Goal: Task Accomplishment & Management: Use online tool/utility

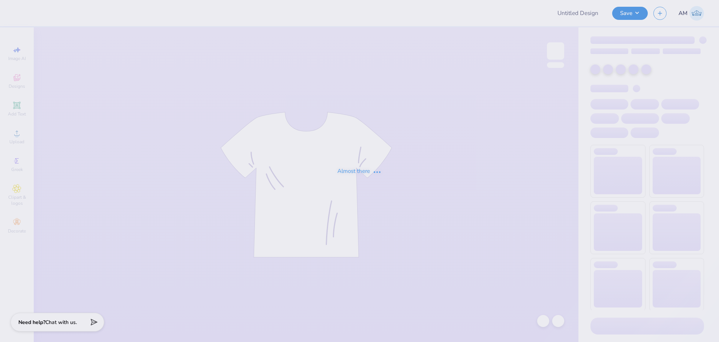
type input "Theta Merch"
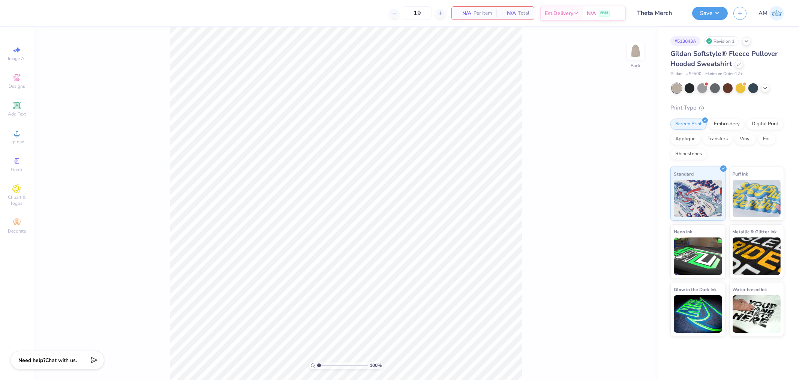
click at [626, 50] on div "100 % Back" at bounding box center [346, 203] width 625 height 352
click at [632, 50] on img at bounding box center [636, 51] width 30 height 30
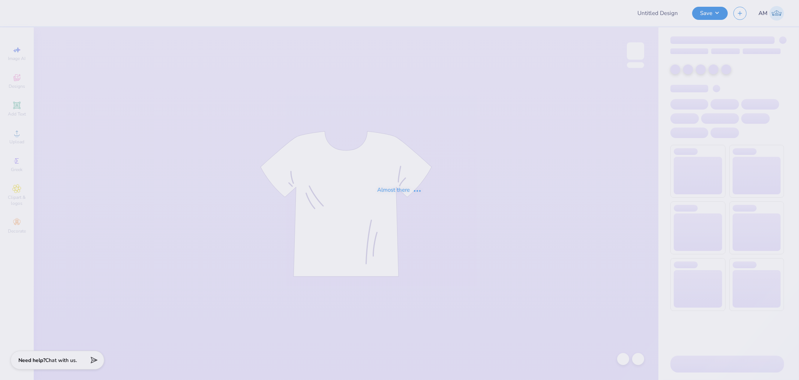
type input "RISE Malibu Waves F25"
type input "ODS hoodie"
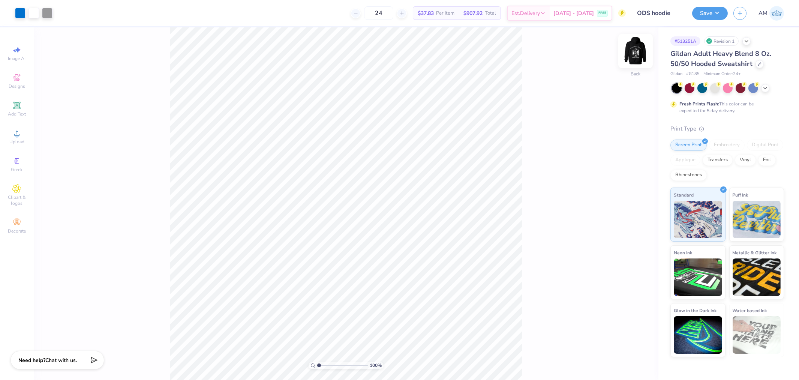
click at [634, 46] on img at bounding box center [636, 51] width 30 height 30
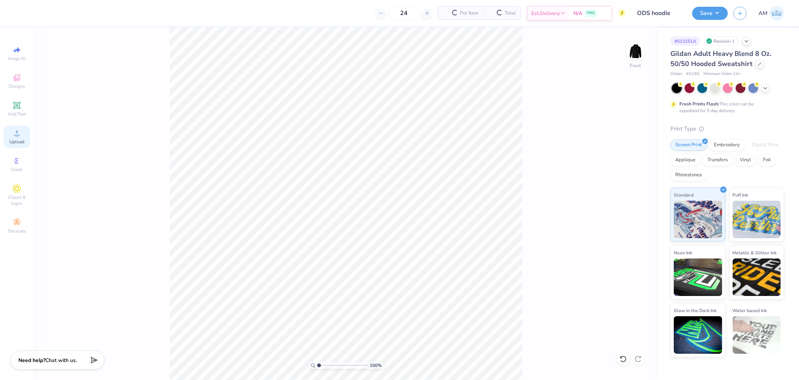
click at [19, 138] on div "Upload" at bounding box center [17, 137] width 26 height 22
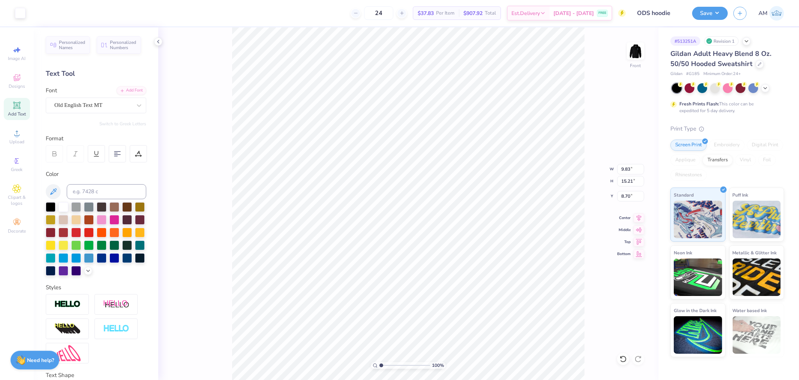
type input "15.00"
type input "19.12"
type input "6.44"
click at [463, 296] on li "Group" at bounding box center [471, 297] width 59 height 15
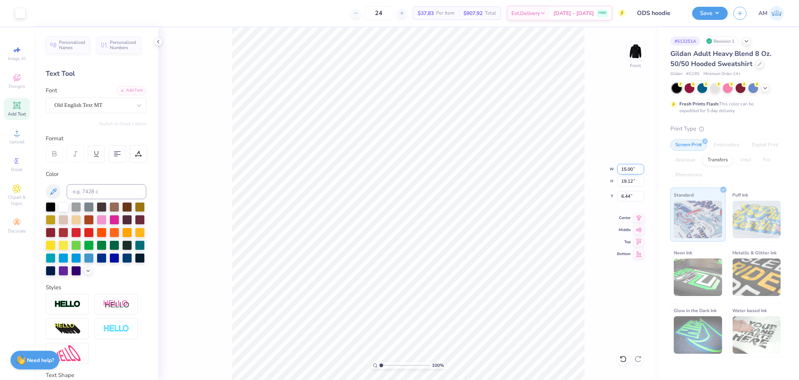
click at [624, 168] on input "15.00" at bounding box center [630, 169] width 27 height 10
click at [627, 184] on input "19.12" at bounding box center [630, 181] width 27 height 10
type input "19.12"
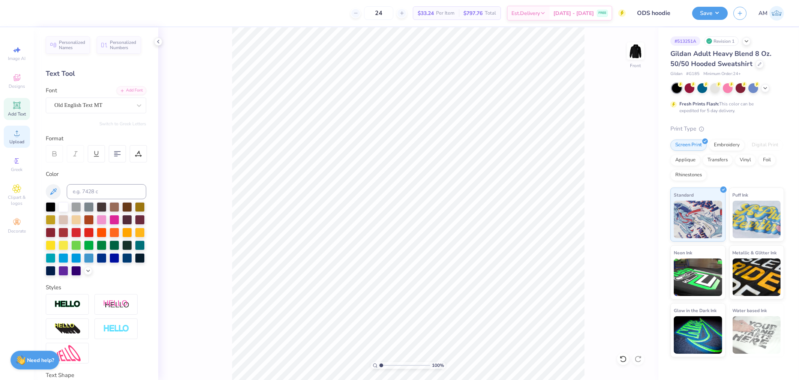
click at [21, 141] on span "Upload" at bounding box center [16, 142] width 15 height 6
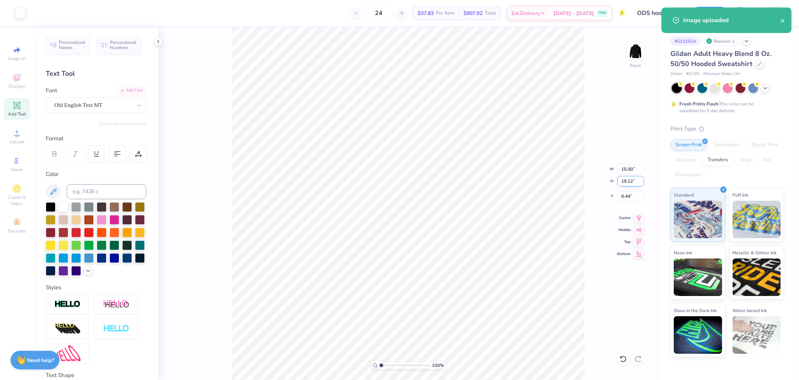
click at [623, 181] on input "19.12" at bounding box center [630, 181] width 27 height 10
type input "14"
type input "10.98"
type input "14.00"
click at [639, 217] on icon at bounding box center [639, 216] width 5 height 6
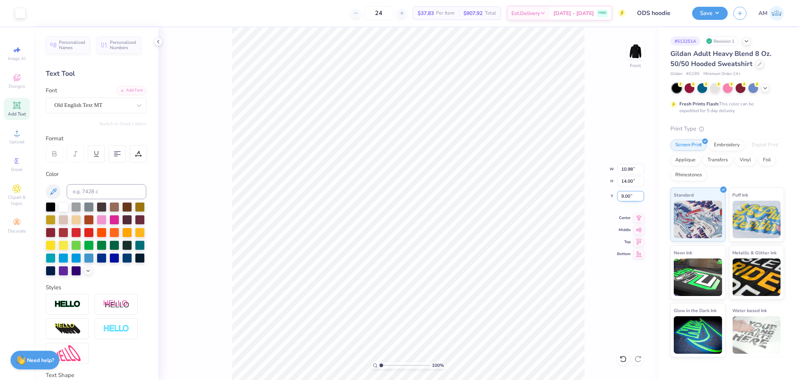
click at [625, 193] on input "9.00" at bounding box center [630, 196] width 27 height 10
type input "6.00"
click at [156, 41] on icon at bounding box center [158, 42] width 6 height 6
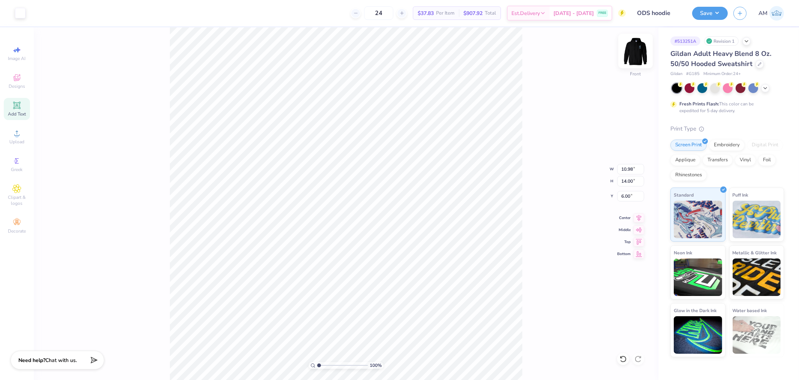
click at [640, 54] on img at bounding box center [636, 51] width 30 height 30
type input "1"
click at [637, 54] on img at bounding box center [636, 51] width 30 height 30
click at [708, 16] on button "Save" at bounding box center [710, 12] width 36 height 13
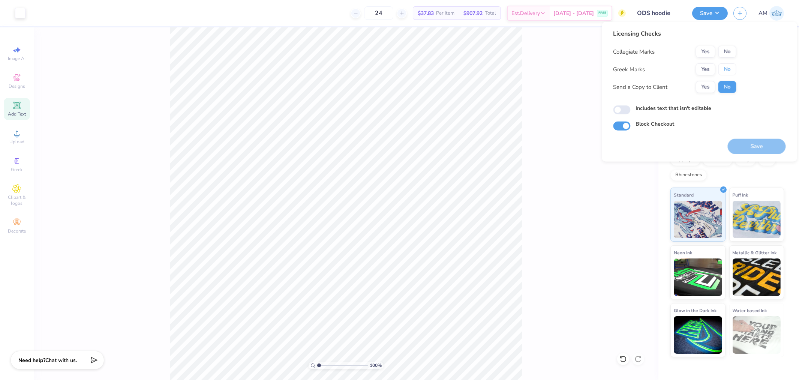
click at [725, 71] on button "No" at bounding box center [727, 69] width 18 height 12
click at [704, 52] on button "Yes" at bounding box center [705, 52] width 19 height 12
click at [707, 85] on button "Yes" at bounding box center [705, 87] width 19 height 12
click at [625, 109] on input "Includes text that isn't editable" at bounding box center [621, 109] width 17 height 9
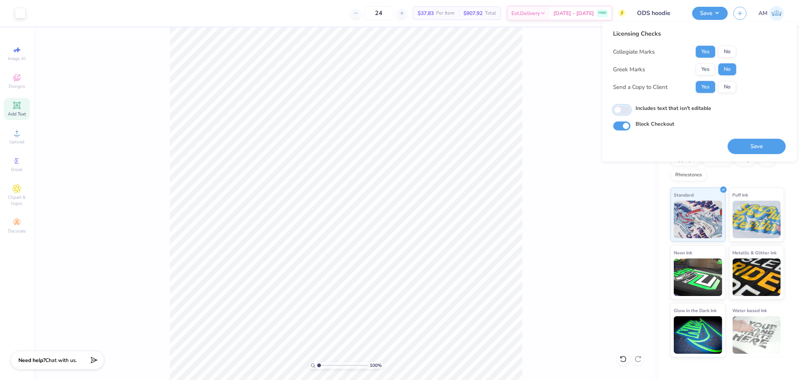
checkbox input "false"
click at [730, 69] on button "No" at bounding box center [727, 69] width 18 height 12
click at [708, 52] on button "Yes" at bounding box center [705, 52] width 19 height 12
click at [754, 147] on button "Save" at bounding box center [757, 146] width 58 height 15
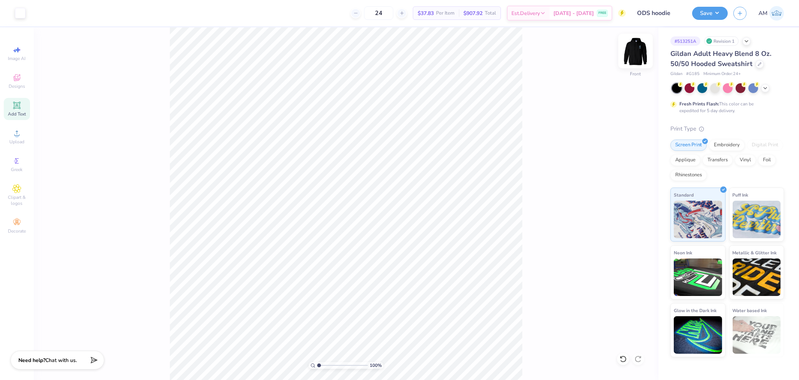
click at [635, 52] on img at bounding box center [636, 51] width 30 height 30
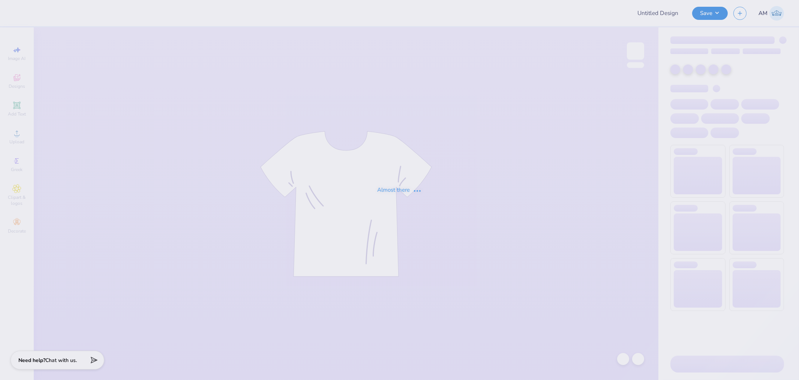
type input "ODS hoodie"
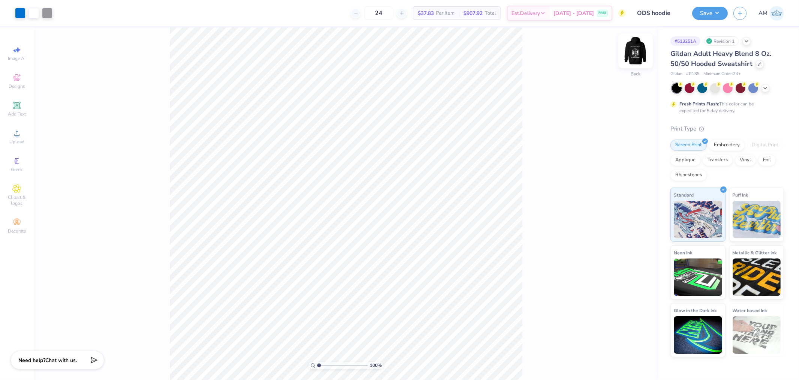
click at [633, 51] on img at bounding box center [636, 51] width 30 height 30
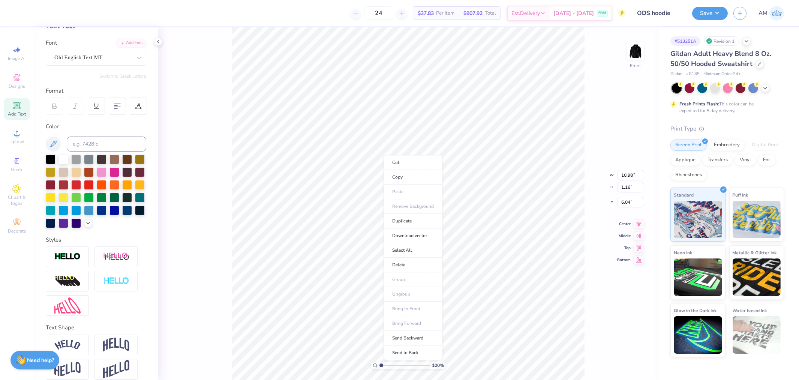
scroll to position [69, 0]
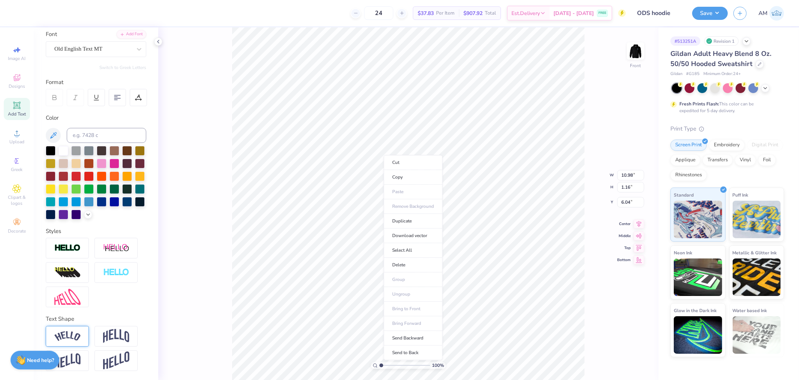
click at [70, 335] on img at bounding box center [67, 336] width 26 height 10
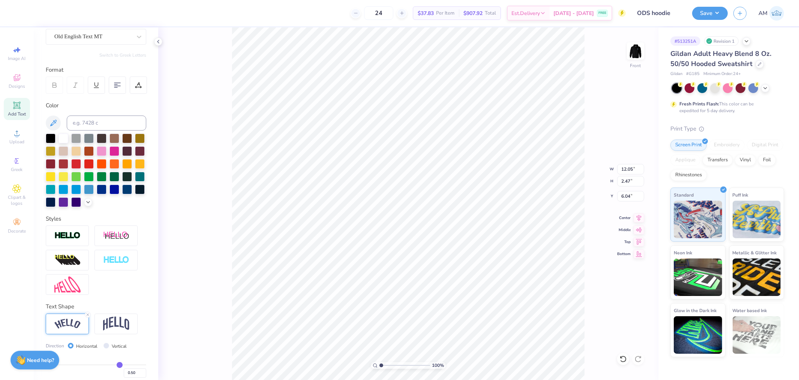
type input "12.05"
type input "2.47"
type input "1.94838386168054"
type input "7.20"
type input "0.47"
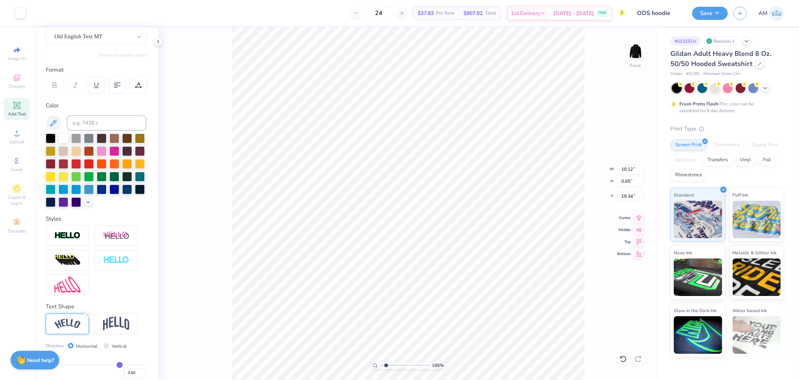
type input "19.32"
click at [636, 216] on icon at bounding box center [639, 216] width 10 height 9
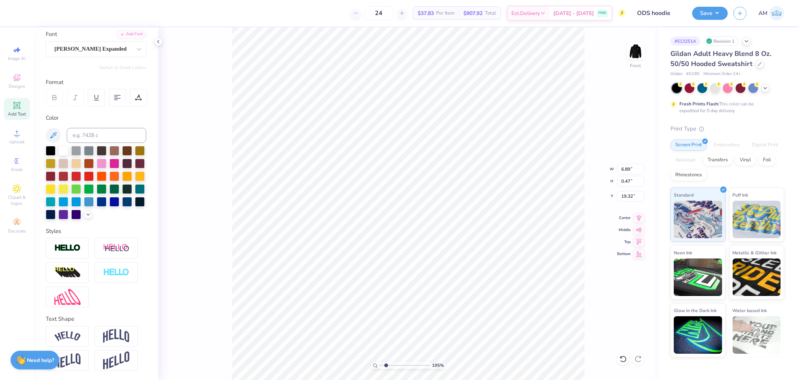
type input "1.94838386168054"
type input "5.74"
type input "0.39"
type input "19.31"
type input "1.94838386168054"
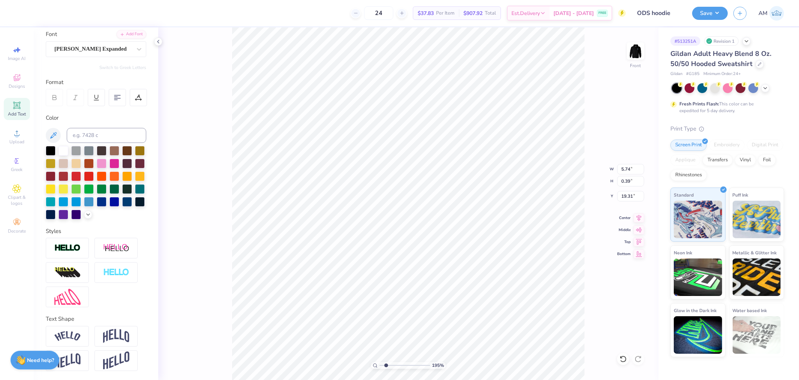
type input "6.89"
type input "0.47"
type input "19.32"
click at [205, 262] on div "195 % Front" at bounding box center [408, 203] width 500 height 352
type input "1.94838386168054"
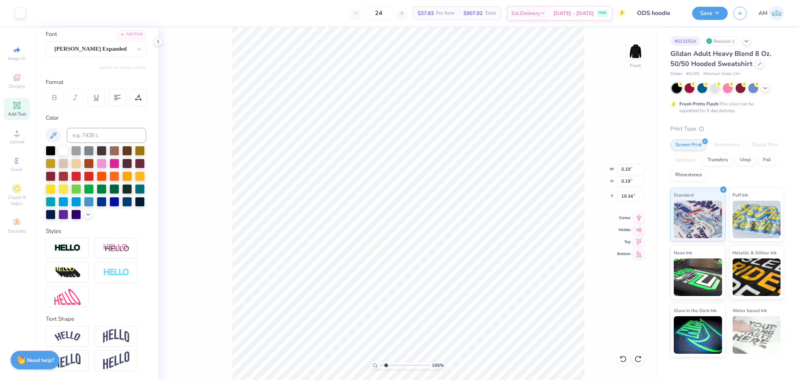
type input "7.20"
type input "0.47"
type input "19.32"
click at [432, 295] on li "Group" at bounding box center [439, 297] width 59 height 15
drag, startPoint x: 390, startPoint y: 365, endPoint x: 360, endPoint y: 366, distance: 29.6
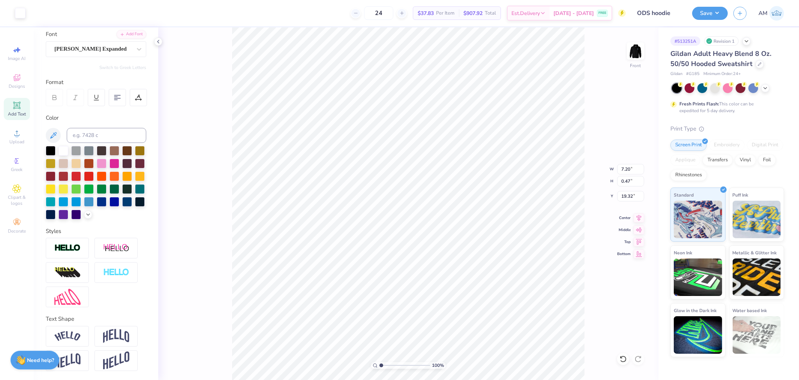
click at [379, 366] on input "range" at bounding box center [404, 365] width 51 height 7
type input "1.39584521408376"
type input "7.19"
type input "1.39584521408376"
type input "5.52"
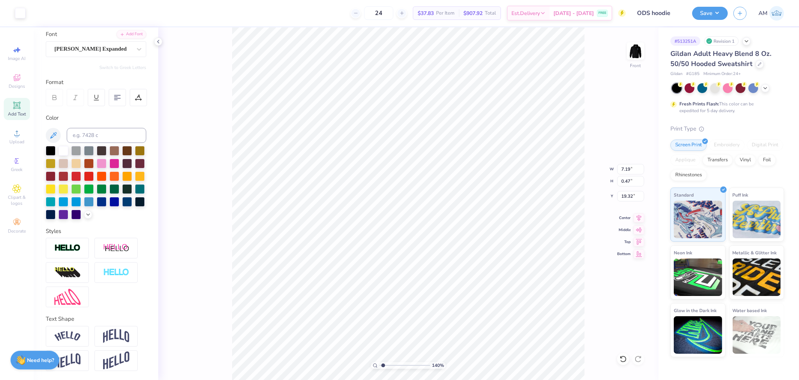
type input "0.36"
type input "19.31"
click at [634, 215] on icon at bounding box center [639, 216] width 10 height 9
type input "1.39584521408376"
type input "6.15"
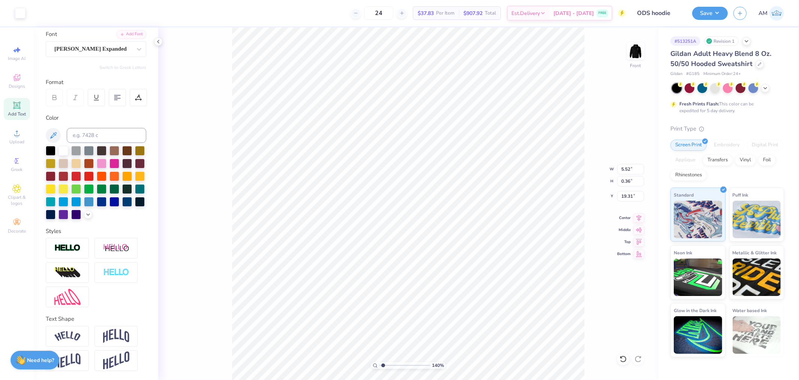
type input "0.40"
click at [636, 219] on icon at bounding box center [639, 216] width 10 height 9
type input "1"
click at [424, 253] on li "Group" at bounding box center [439, 252] width 59 height 15
click at [628, 171] on input "12.05" at bounding box center [630, 169] width 27 height 10
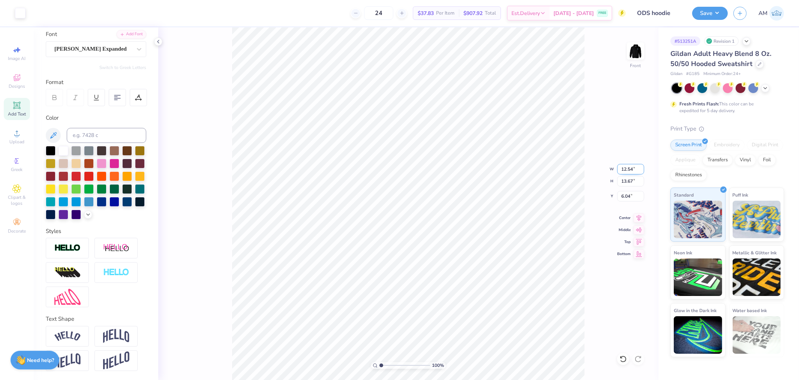
click at [628, 169] on input "12.54" at bounding box center [630, 169] width 27 height 10
type input "12.50"
type input "14.18"
type input "6.00"
click at [628, 169] on input "12.50" at bounding box center [630, 169] width 27 height 10
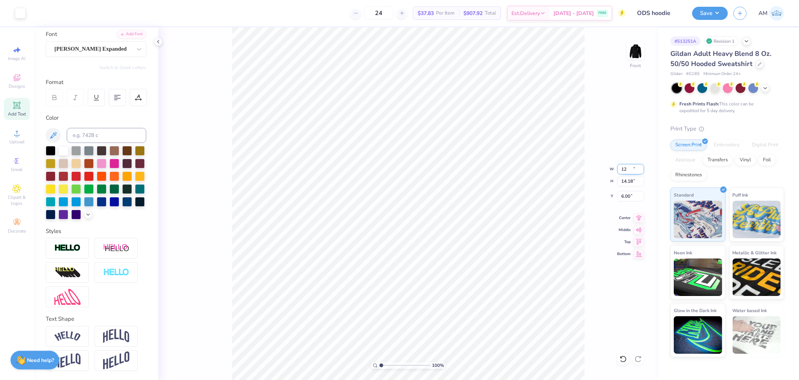
type input "12.00"
type input "13.61"
click at [624, 195] on input "6.28" at bounding box center [630, 196] width 27 height 10
type input "6.00"
click at [640, 219] on icon at bounding box center [639, 216] width 10 height 9
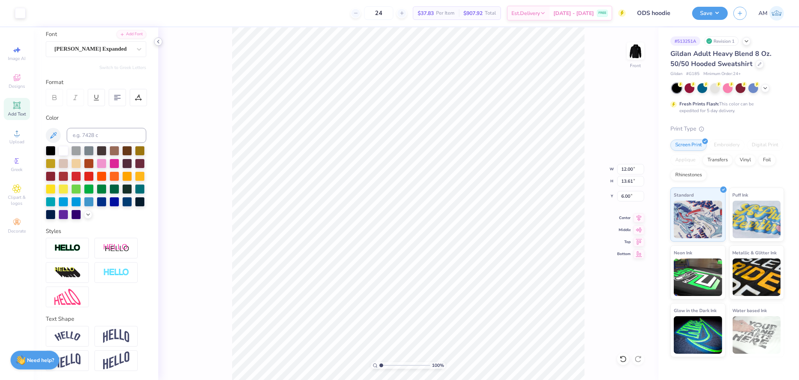
click at [159, 43] on icon at bounding box center [158, 42] width 6 height 6
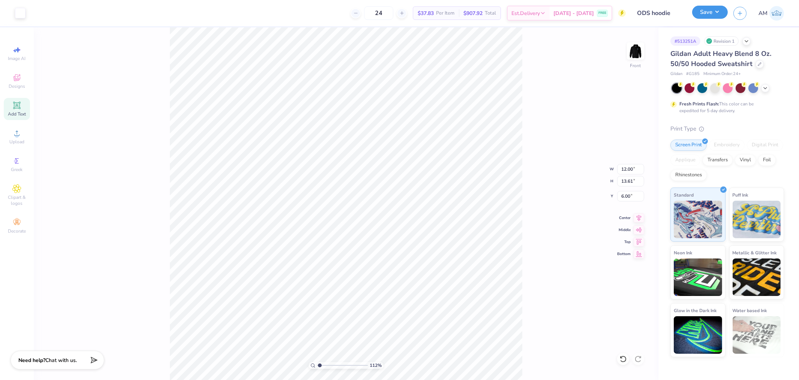
click at [711, 12] on button "Save" at bounding box center [710, 12] width 36 height 13
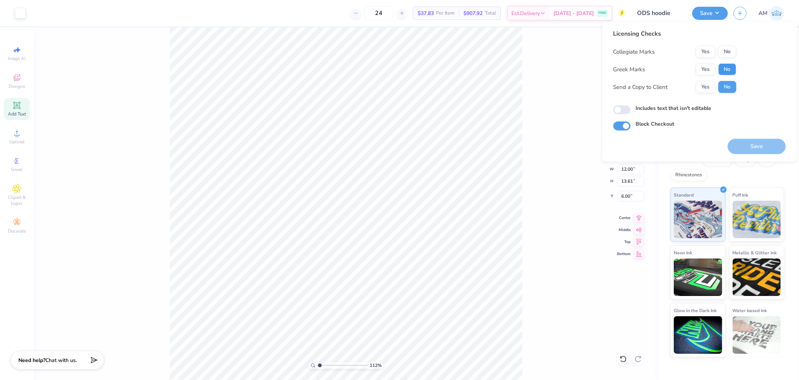
click at [732, 74] on button "No" at bounding box center [727, 69] width 18 height 12
click at [705, 51] on button "Yes" at bounding box center [705, 52] width 19 height 12
click at [708, 85] on button "Yes" at bounding box center [705, 87] width 19 height 12
click at [761, 143] on button "Save" at bounding box center [757, 146] width 58 height 15
click at [714, 9] on button "Save" at bounding box center [710, 12] width 36 height 13
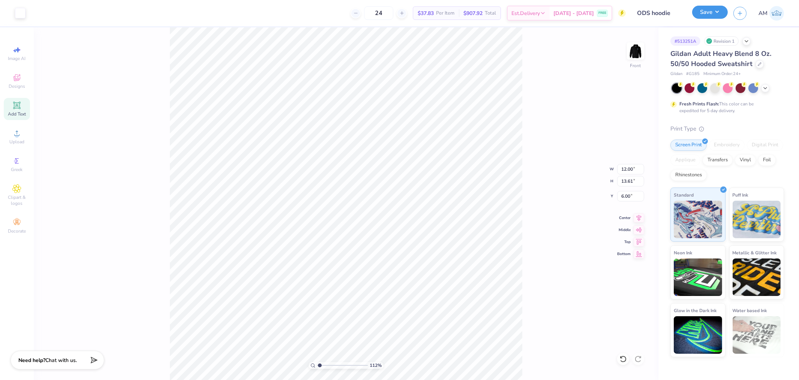
click at [711, 18] on button "Save" at bounding box center [710, 12] width 36 height 13
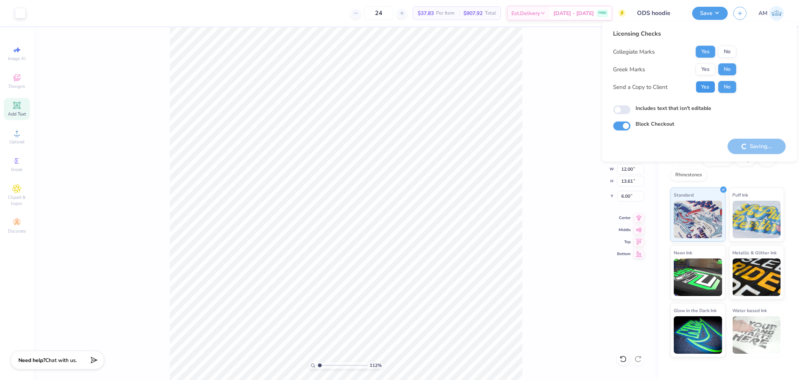
click at [704, 88] on button "Yes" at bounding box center [705, 87] width 19 height 12
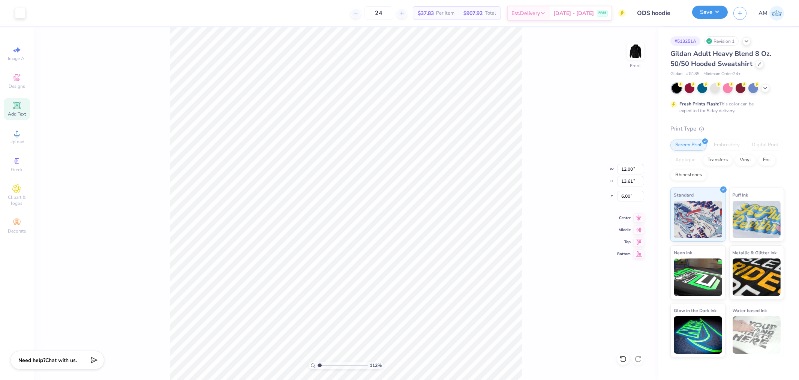
click at [702, 16] on button "Save" at bounding box center [710, 12] width 36 height 13
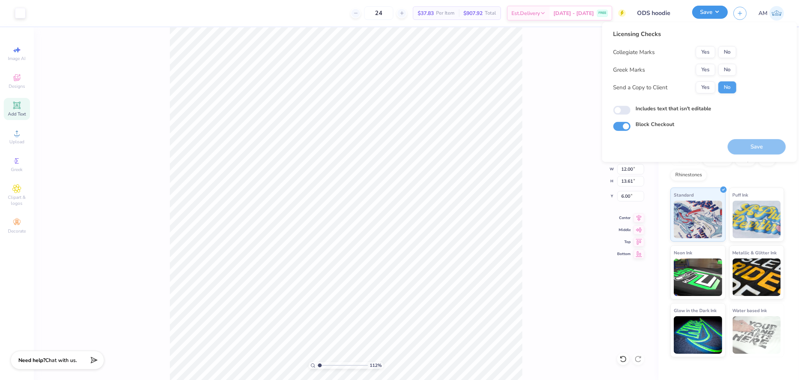
click at [702, 16] on button "Save" at bounding box center [710, 12] width 36 height 13
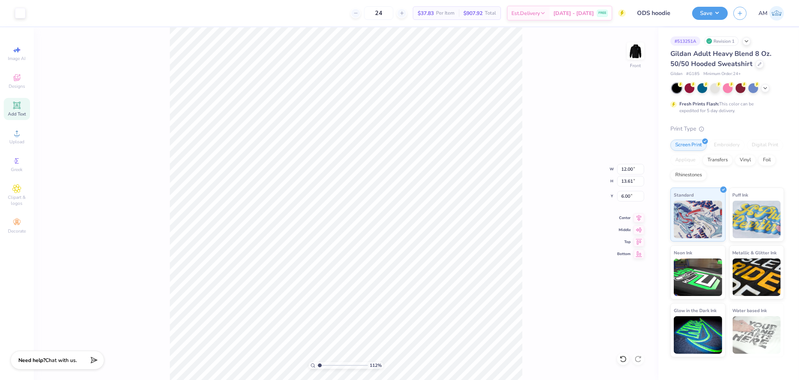
type input "1"
click at [406, 298] on li "Ungroup" at bounding box center [415, 300] width 59 height 15
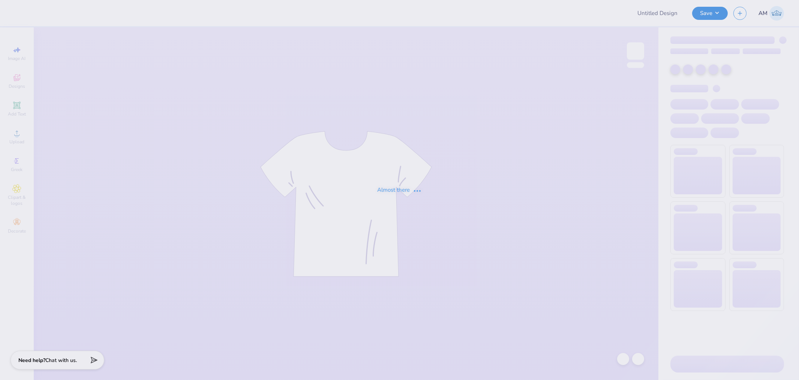
type input "Senior Night 2025"
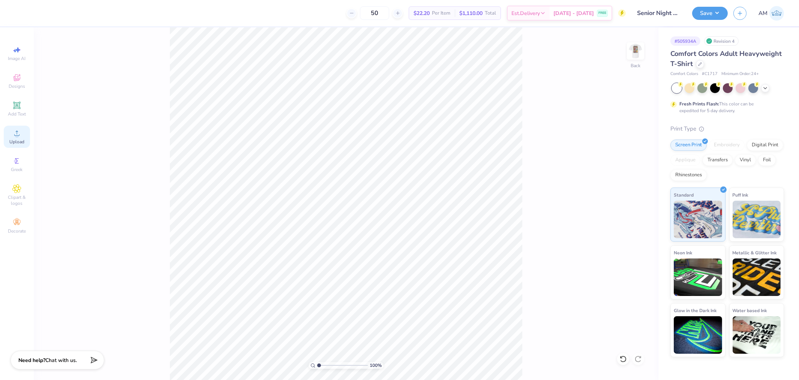
click at [16, 139] on span "Upload" at bounding box center [16, 142] width 15 height 6
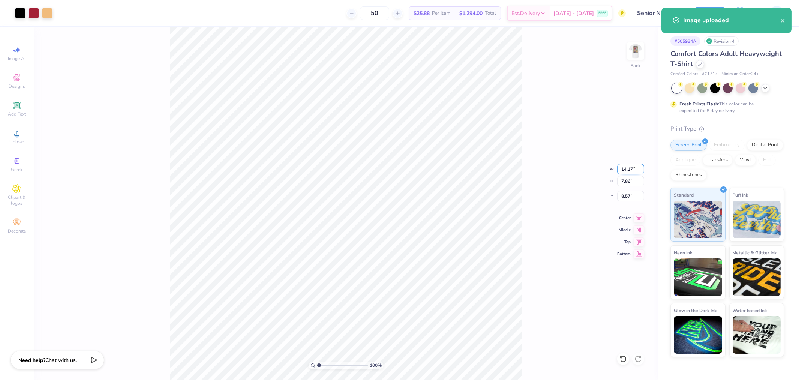
click at [624, 166] on input "14.17" at bounding box center [630, 169] width 27 height 10
type input "10.00"
type input "5.55"
click at [624, 194] on input "9.73" at bounding box center [630, 196] width 27 height 10
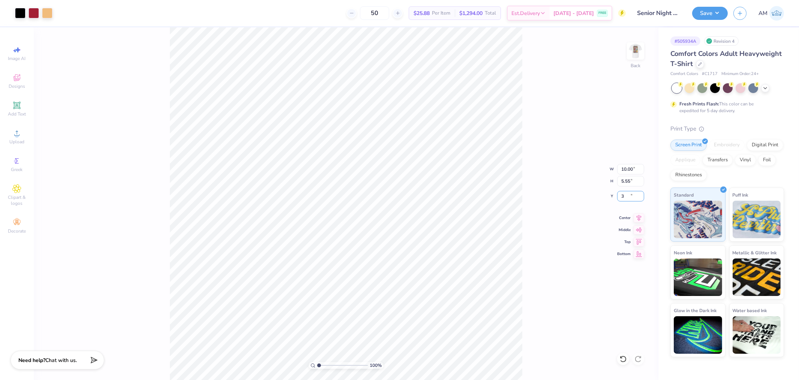
type input "3.00"
click at [633, 49] on img at bounding box center [636, 51] width 30 height 30
click at [17, 137] on circle at bounding box center [17, 135] width 4 height 4
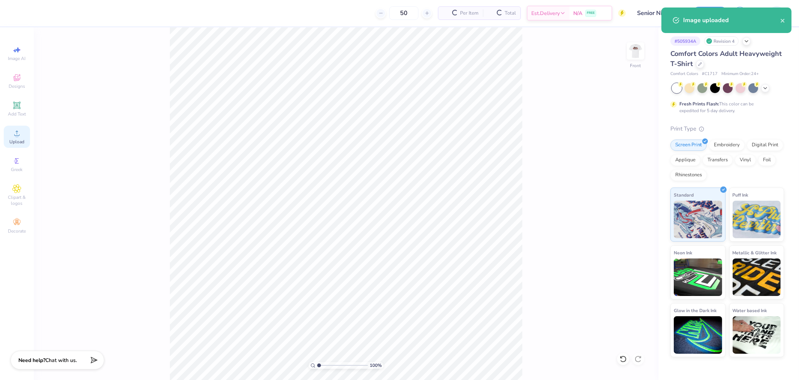
click at [17, 141] on span "Upload" at bounding box center [16, 142] width 15 height 6
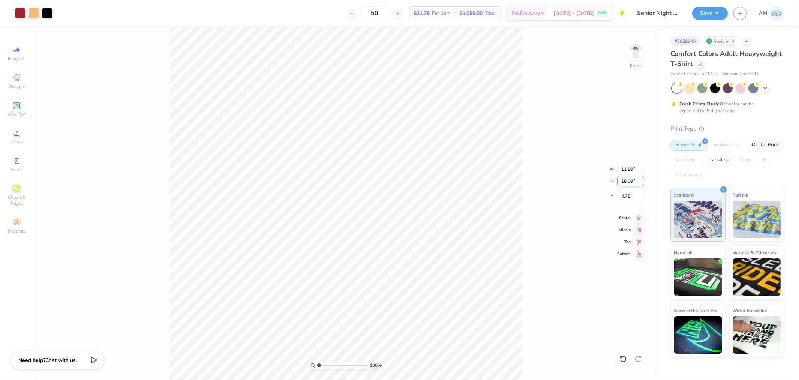
click at [622, 178] on input "18.00" at bounding box center [630, 181] width 27 height 10
type input "15"
type input "9.84"
type input "15.00"
click at [625, 194] on input "6.25" at bounding box center [630, 196] width 27 height 10
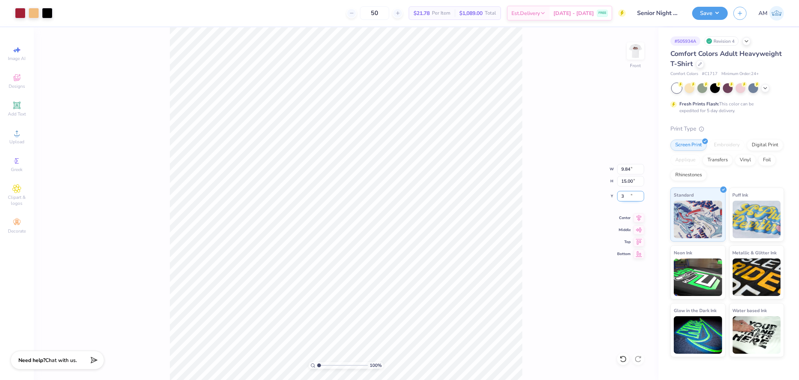
type input "3.00"
click at [703, 15] on button "Save" at bounding box center [710, 12] width 36 height 13
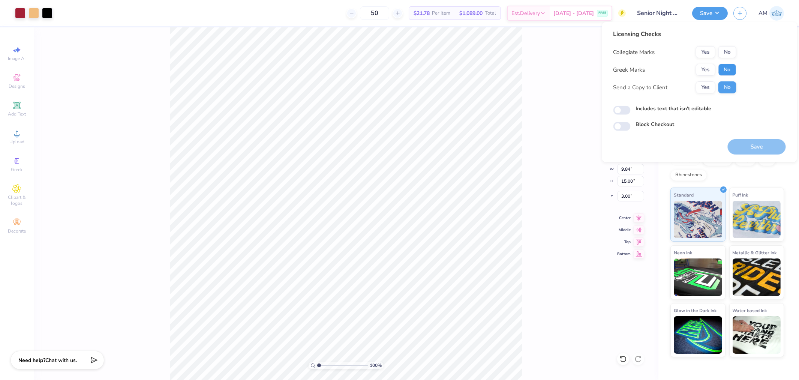
click at [726, 70] on button "No" at bounding box center [727, 70] width 18 height 12
click at [703, 50] on button "Yes" at bounding box center [705, 52] width 19 height 12
click at [706, 83] on button "Yes" at bounding box center [705, 87] width 19 height 12
click at [628, 109] on input "Includes text that isn't editable" at bounding box center [621, 110] width 17 height 9
checkbox input "true"
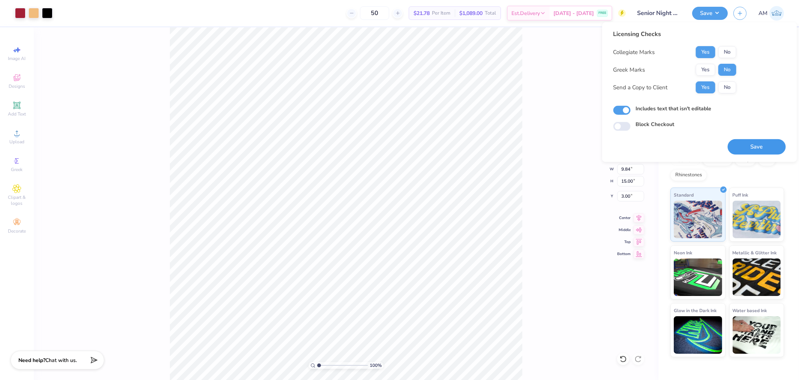
click at [745, 146] on button "Save" at bounding box center [757, 146] width 58 height 15
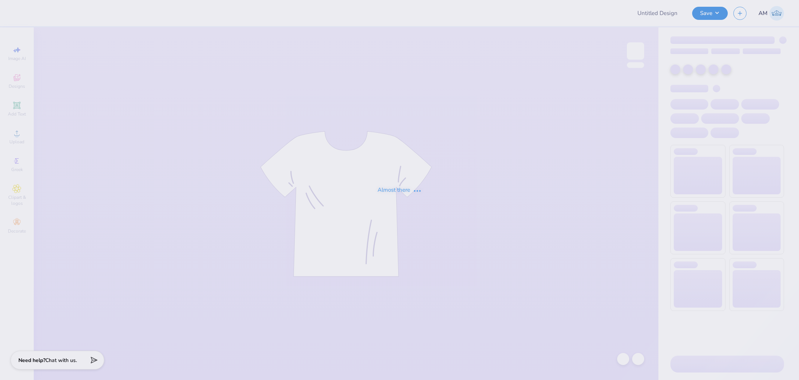
type input "Phi Mu Polo"
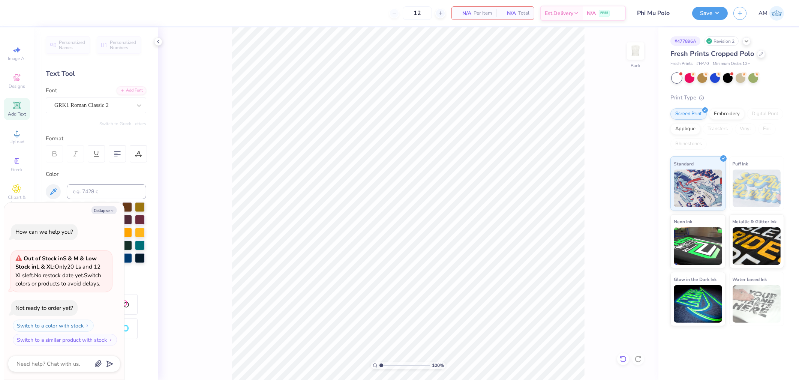
click at [621, 359] on icon at bounding box center [622, 358] width 7 height 7
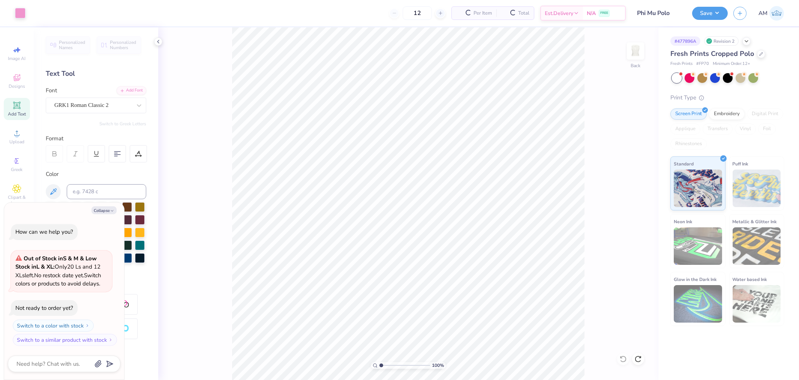
type textarea "x"
click at [625, 168] on input "2.83" at bounding box center [630, 169] width 27 height 10
type input "3.5"
type textarea "x"
type input "3.50"
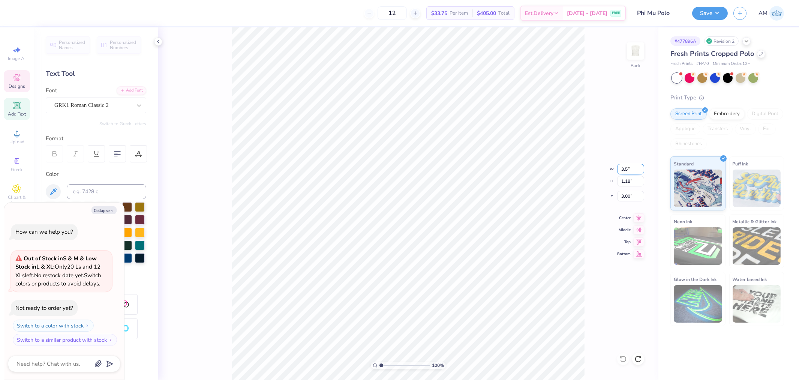
type input "1.46"
type input "2.86"
click at [626, 182] on input "1.46" at bounding box center [630, 181] width 27 height 10
type textarea "x"
type input "3.00"
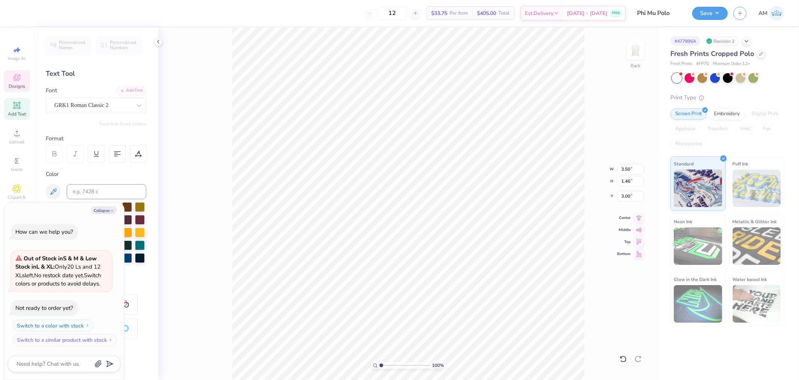
type textarea "x"
type input "1.74339355603371"
type textarea "x"
type input "1.74339355603371"
type textarea "x"
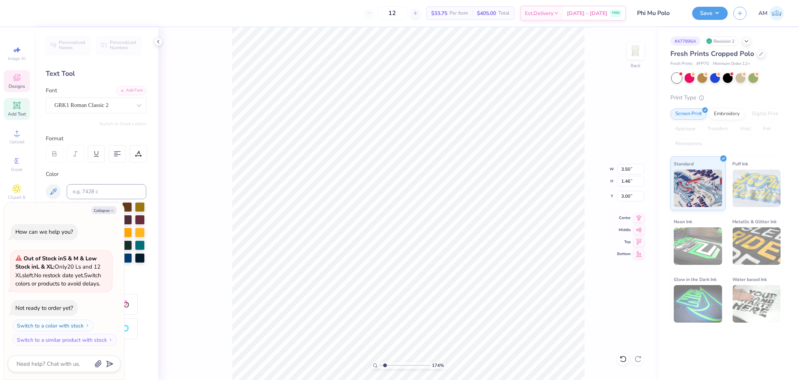
type input "1.74339355603371"
type textarea "x"
click at [625, 212] on div "174 % Back W 3.50 3.50 " H 1.46 1.46 " Y 3.00 3.00 " Center Middle Top Bottom" at bounding box center [408, 203] width 500 height 352
type input "1.74339355603371"
type textarea "x"
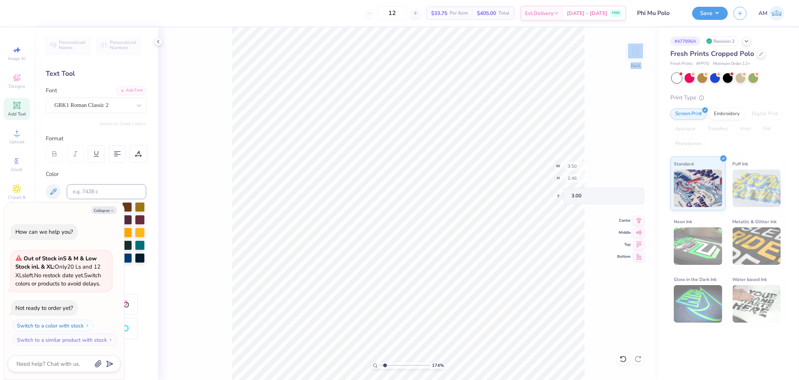
type input "1.74339355603371"
type textarea "x"
type input "4.2425613837645"
type textarea "x"
type input "1.74339355603371"
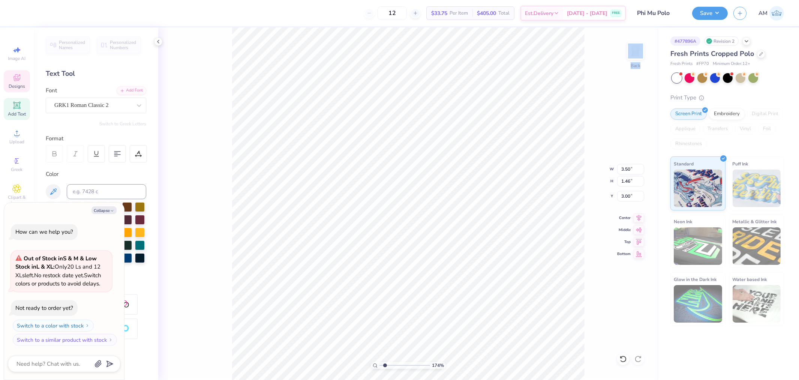
type textarea "x"
click at [159, 38] on div at bounding box center [158, 41] width 8 height 8
type input "1.74339355603371"
type textarea "x"
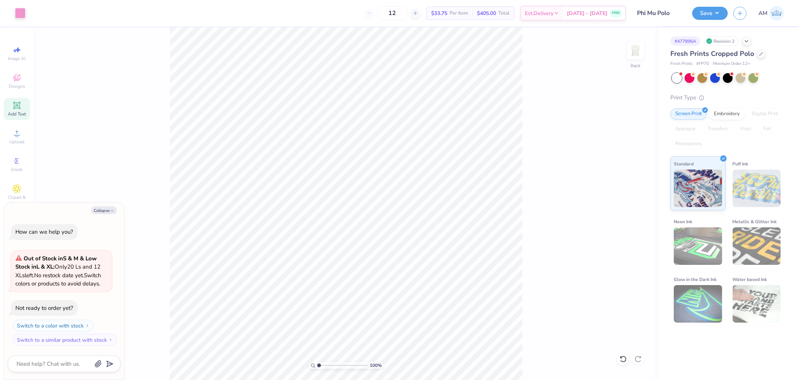
drag, startPoint x: 321, startPoint y: 364, endPoint x: 290, endPoint y: 367, distance: 30.9
type input "1"
click at [317, 367] on input "range" at bounding box center [342, 365] width 51 height 7
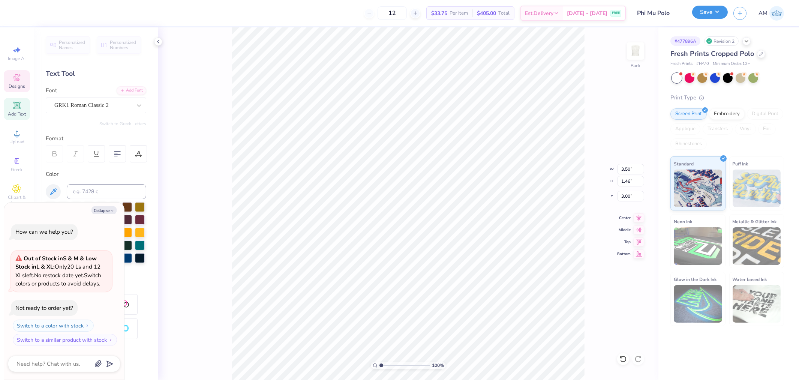
click at [703, 14] on button "Save" at bounding box center [710, 12] width 36 height 13
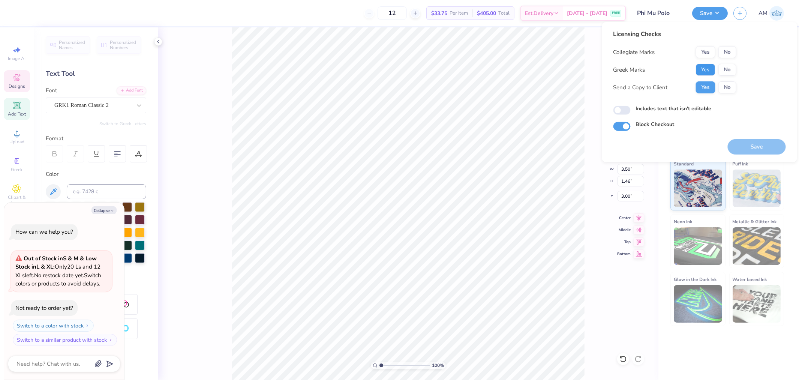
click at [707, 71] on button "Yes" at bounding box center [705, 70] width 19 height 12
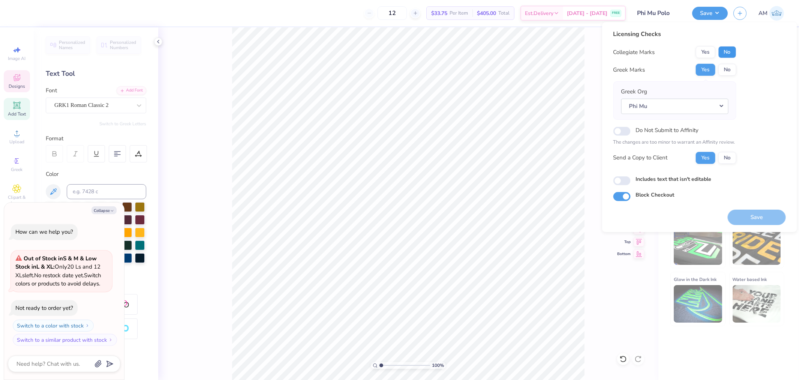
click at [724, 51] on button "No" at bounding box center [727, 52] width 18 height 12
click at [750, 216] on button "Save" at bounding box center [757, 217] width 58 height 15
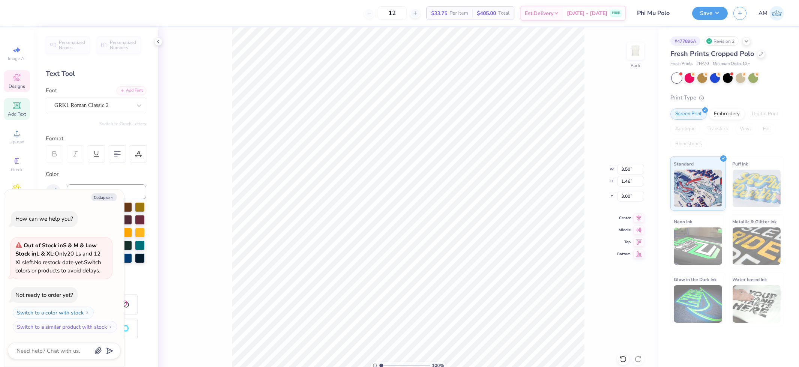
type textarea "x"
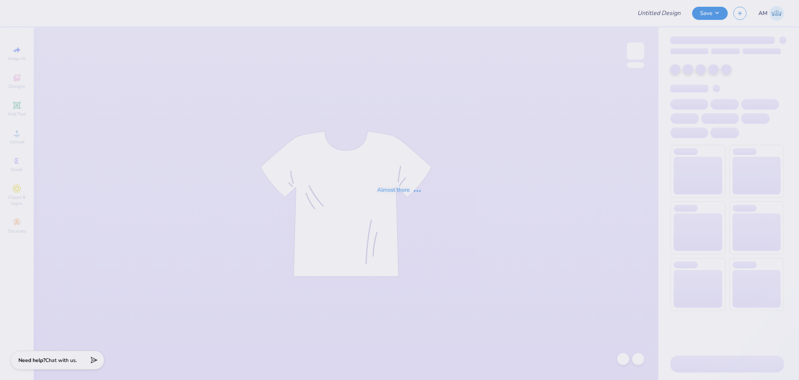
type input "Kass [PERSON_NAME] : The [GEOGRAPHIC_DATA][US_STATE]"
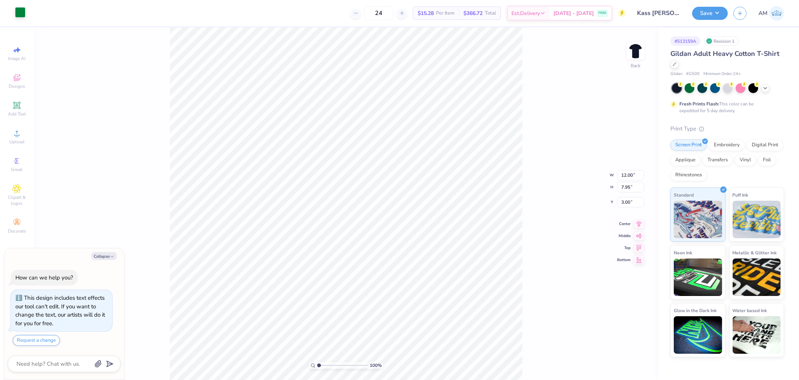
click at [22, 12] on div at bounding box center [20, 12] width 10 height 10
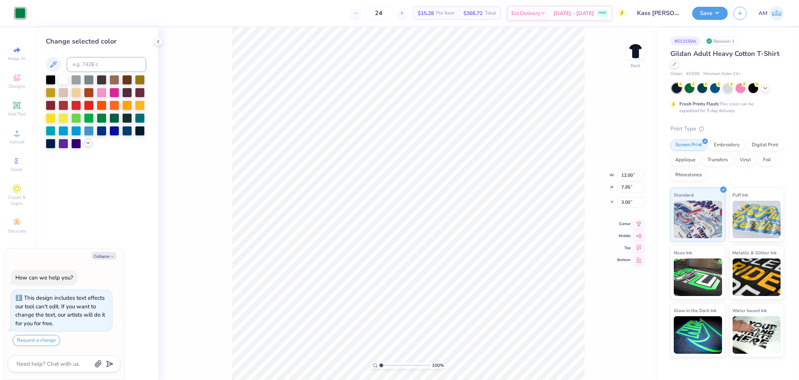
click at [85, 142] on icon at bounding box center [88, 143] width 6 height 6
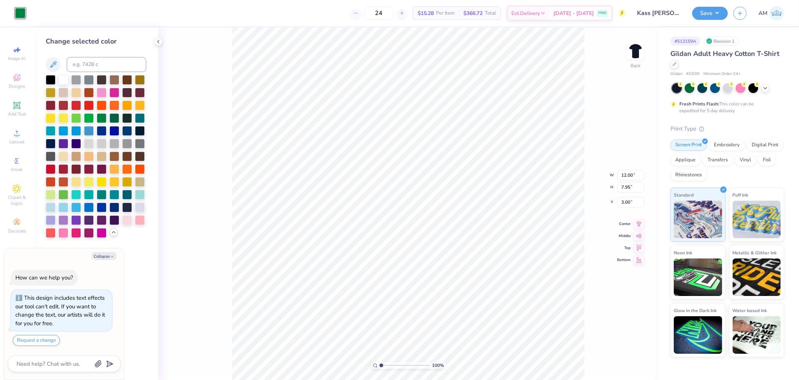
type textarea "x"
click at [91, 62] on input at bounding box center [106, 64] width 79 height 15
type input "157"
click at [160, 42] on icon at bounding box center [158, 42] width 6 height 6
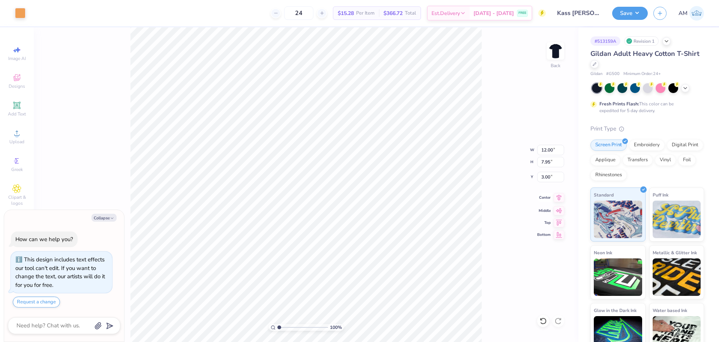
click at [559, 198] on icon at bounding box center [559, 198] width 5 height 6
type textarea "x"
type input "2.46071092039642"
type textarea "x"
type input "2.01445811466782"
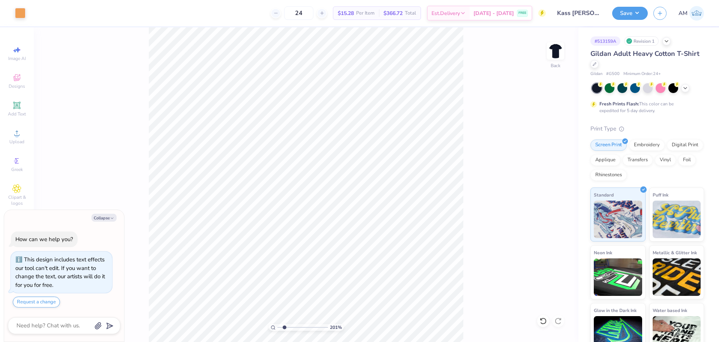
type textarea "x"
type input "2.01445811466782"
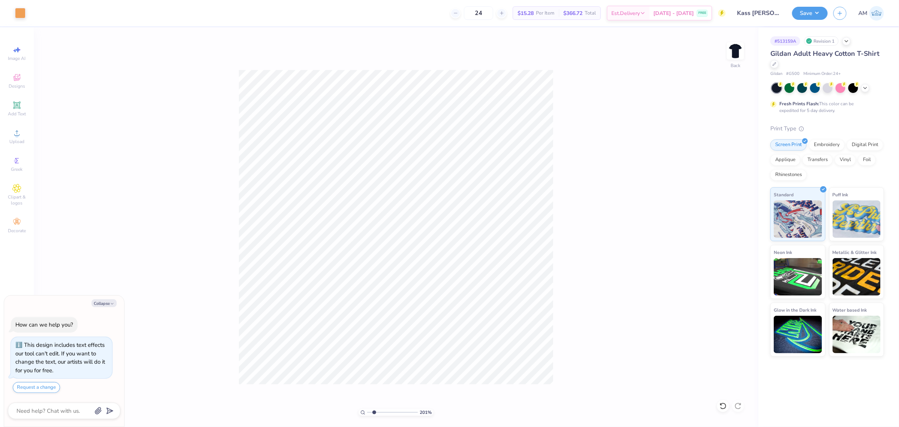
type textarea "x"
type input "1"
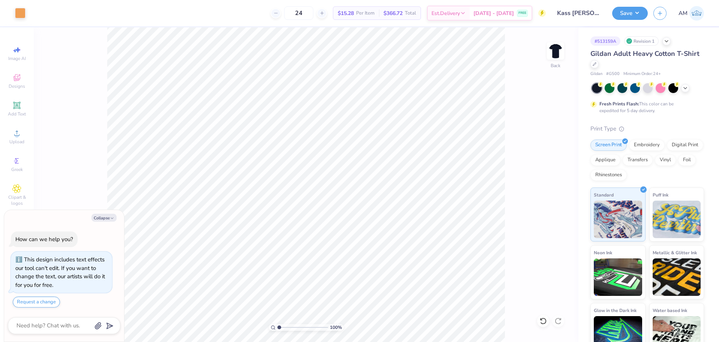
type textarea "x"
type input "1"
drag, startPoint x: 279, startPoint y: 326, endPoint x: 244, endPoint y: 330, distance: 35.9
click at [277, 330] on input "range" at bounding box center [302, 327] width 51 height 7
click at [637, 10] on button "Save" at bounding box center [630, 12] width 36 height 13
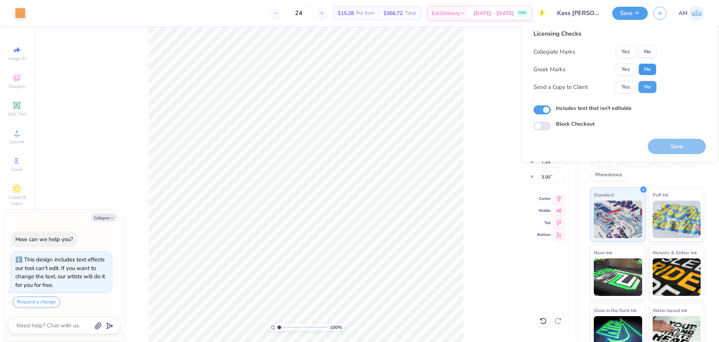
click at [649, 69] on button "No" at bounding box center [648, 69] width 18 height 12
click at [625, 51] on button "Yes" at bounding box center [625, 52] width 19 height 12
click at [626, 83] on button "Yes" at bounding box center [625, 87] width 19 height 12
click at [681, 145] on button "Save" at bounding box center [677, 146] width 58 height 15
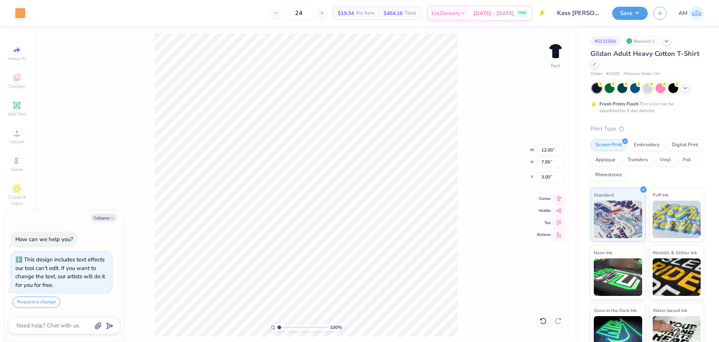
type textarea "x"
